Goal: Information Seeking & Learning: Learn about a topic

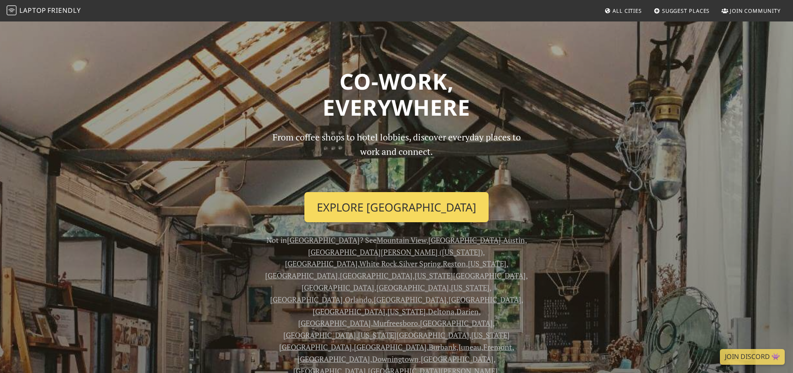
click at [429, 214] on link "Explore Miami" at bounding box center [397, 207] width 184 height 31
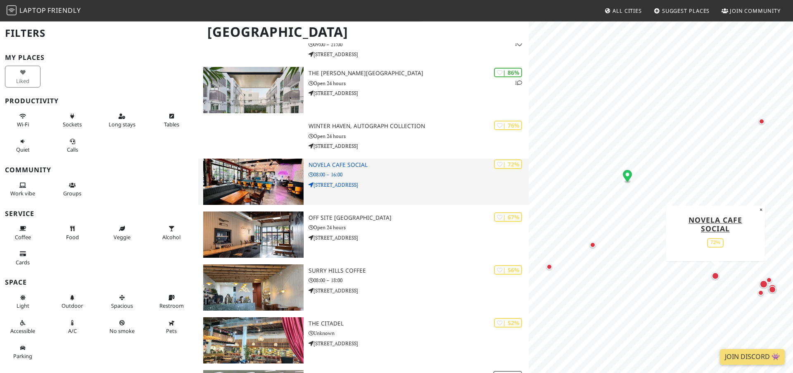
scroll to position [84, 0]
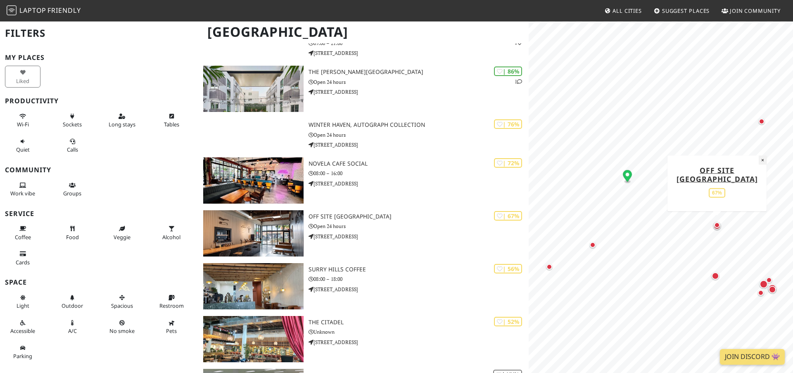
click at [763, 160] on button "×" at bounding box center [763, 159] width 8 height 9
click at [593, 246] on div "Map marker" at bounding box center [593, 245] width 6 height 6
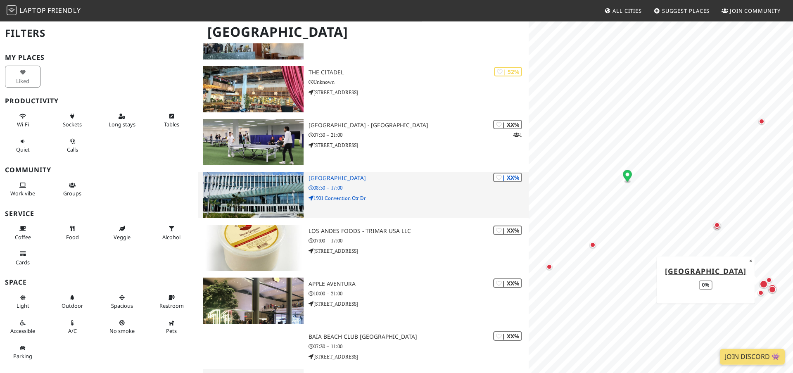
scroll to position [337, 0]
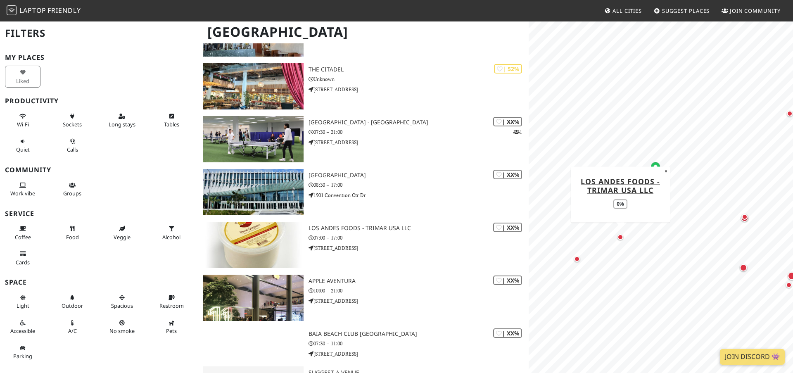
click at [577, 259] on div "Map marker" at bounding box center [577, 259] width 6 height 6
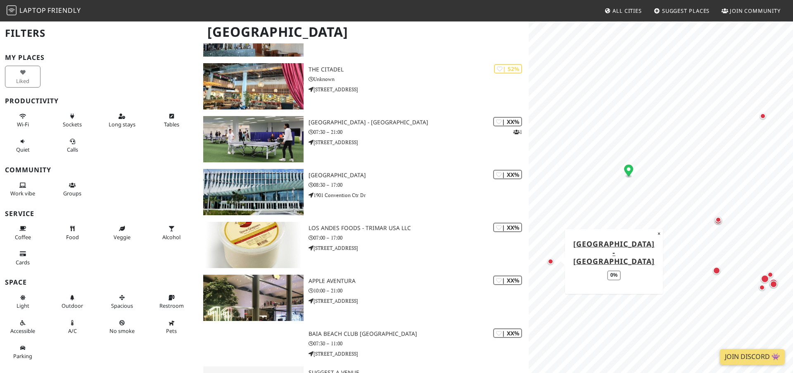
click at [763, 116] on div "Map marker" at bounding box center [763, 116] width 6 height 6
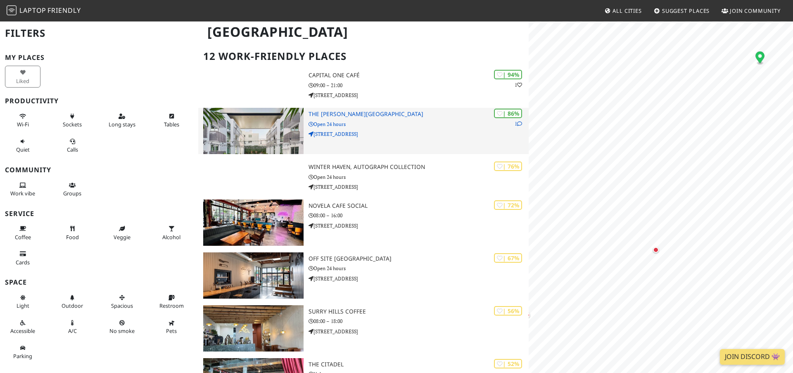
scroll to position [0, 0]
click at [371, 127] on p "Open 24 hours" at bounding box center [419, 124] width 220 height 8
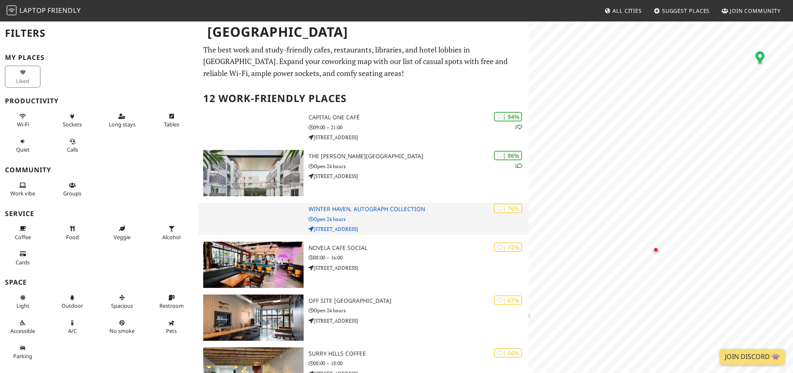
click at [383, 207] on h3 "Winter Haven, Autograph Collection" at bounding box center [419, 209] width 220 height 7
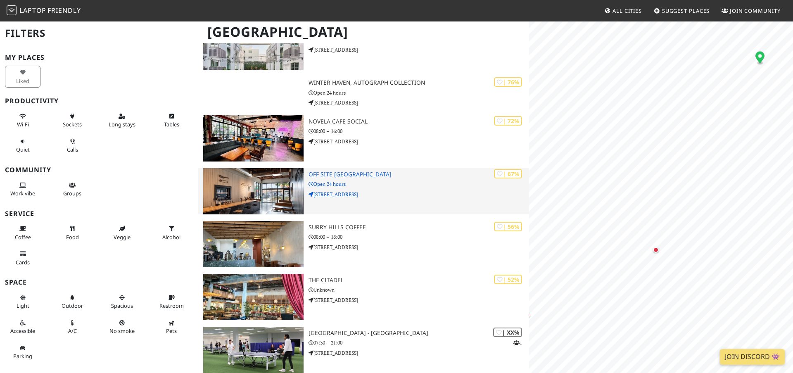
click at [359, 174] on h3 "OFF SITE Nano Brewery" at bounding box center [419, 174] width 220 height 7
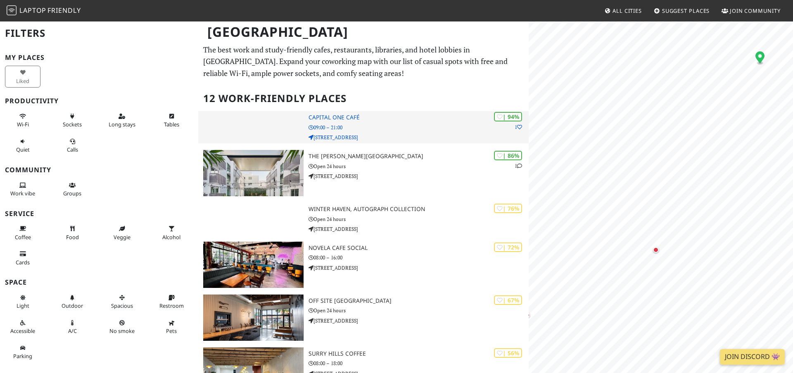
click at [384, 127] on p "09:00 – 21:00" at bounding box center [419, 128] width 220 height 8
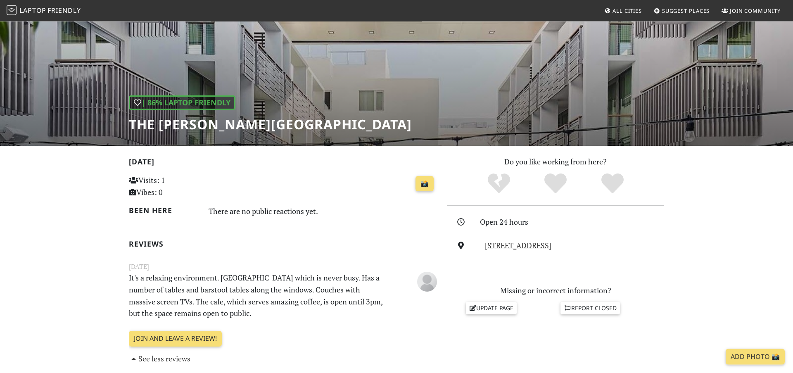
scroll to position [42, 0]
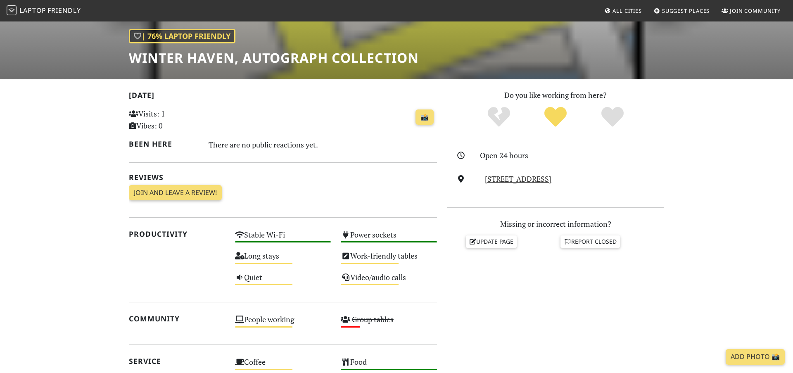
scroll to position [113, 0]
click at [428, 120] on link "📸" at bounding box center [425, 118] width 18 height 16
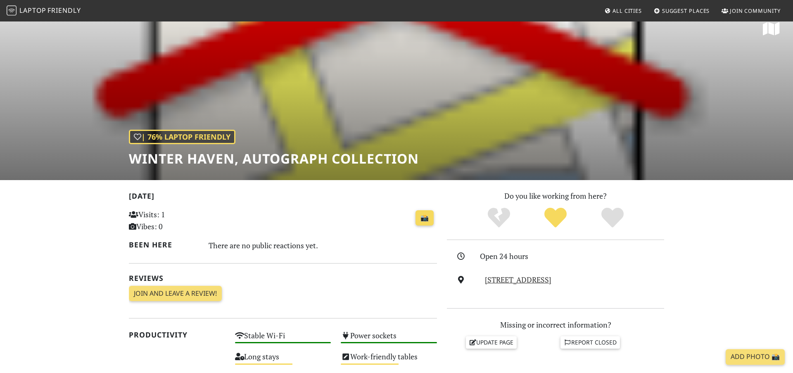
scroll to position [0, 0]
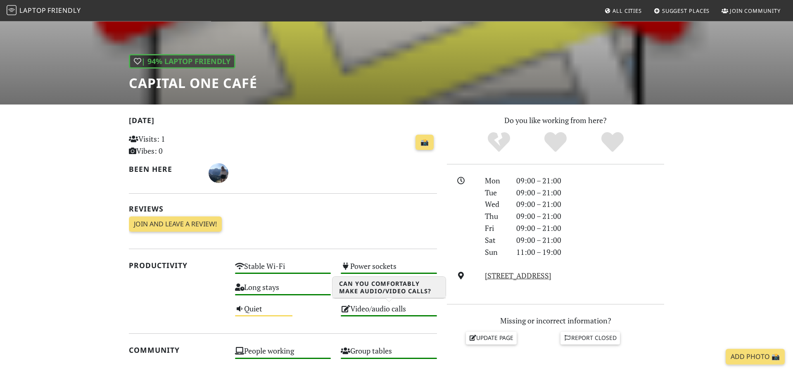
scroll to position [84, 0]
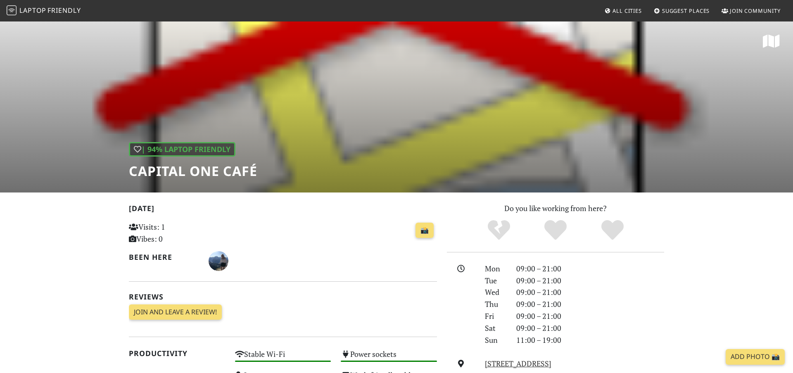
scroll to position [84, 0]
